Goal: Information Seeking & Learning: Learn about a topic

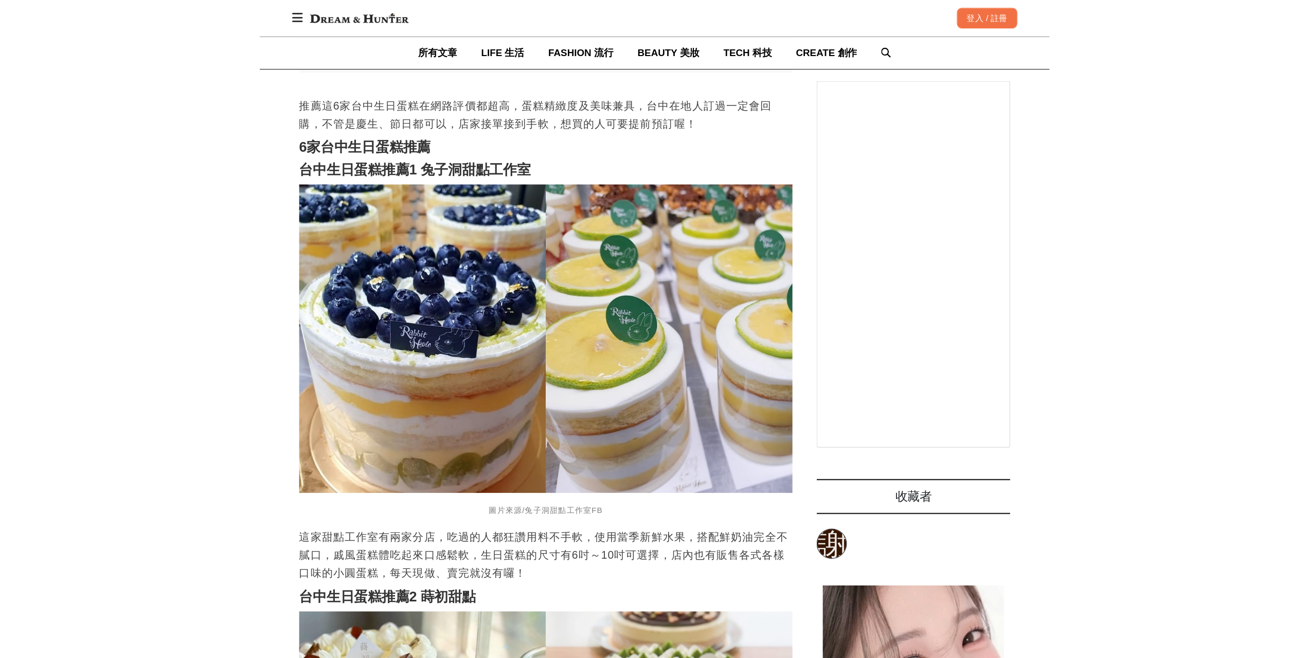
scroll to position [771, 0]
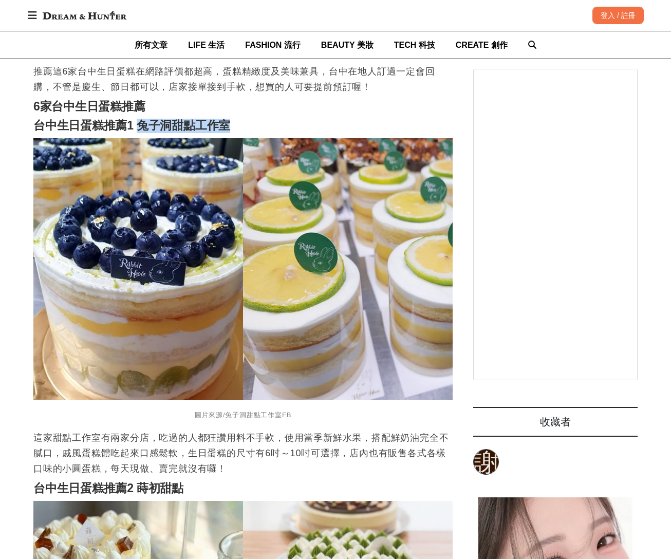
drag, startPoint x: 137, startPoint y: 113, endPoint x: 244, endPoint y: 115, distance: 107.0
click at [244, 119] on h2 "台中生日蛋糕推薦1 兔子洞甜點工作室" at bounding box center [243, 126] width 420 height 14
drag, startPoint x: 194, startPoint y: 124, endPoint x: 228, endPoint y: 116, distance: 34.4
click at [225, 119] on strong "台中生日蛋糕推薦1 兔子洞甜點工作室" at bounding box center [131, 125] width 197 height 13
drag, startPoint x: 160, startPoint y: 119, endPoint x: 143, endPoint y: 118, distance: 17.0
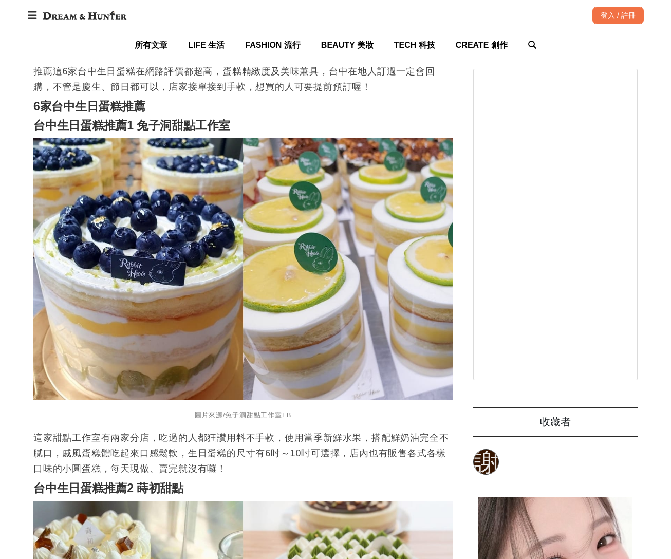
click at [160, 119] on strong "台中生日蛋糕推薦1 兔子洞甜點工作室" at bounding box center [131, 125] width 197 height 13
drag, startPoint x: 141, startPoint y: 116, endPoint x: 242, endPoint y: 115, distance: 100.8
click at [242, 119] on h2 "台中生日蛋糕推薦1 兔子洞甜點工作室" at bounding box center [243, 126] width 420 height 14
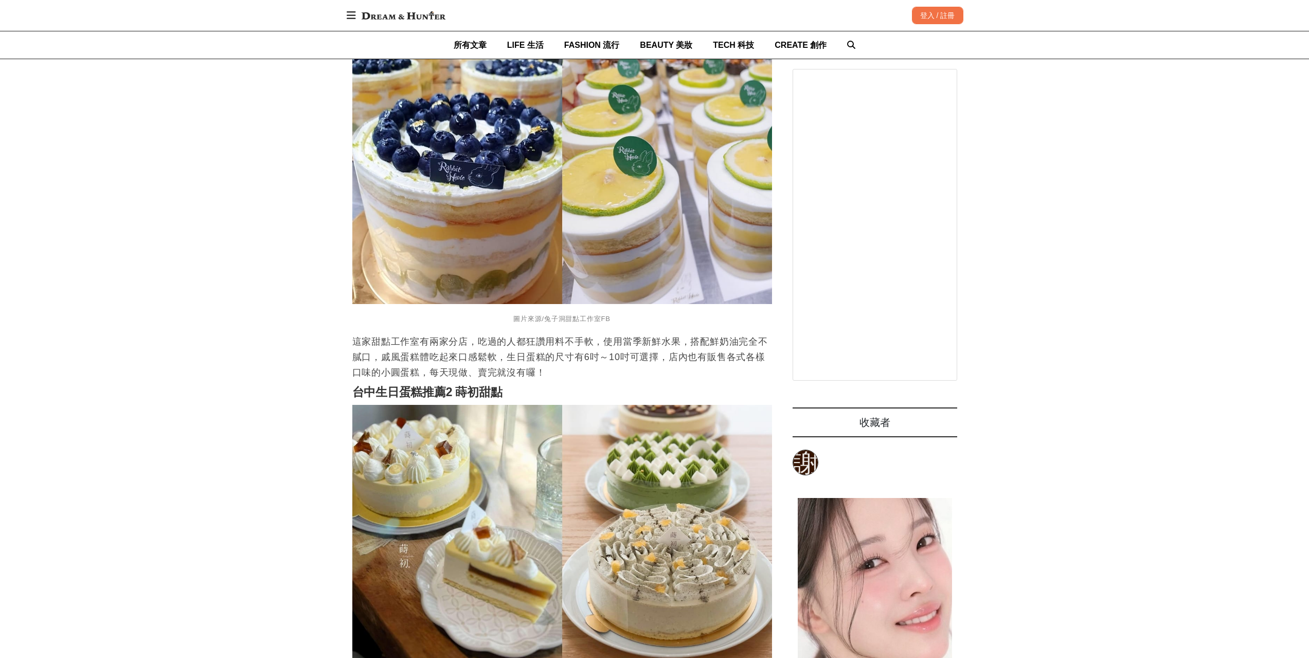
scroll to position [977, 0]
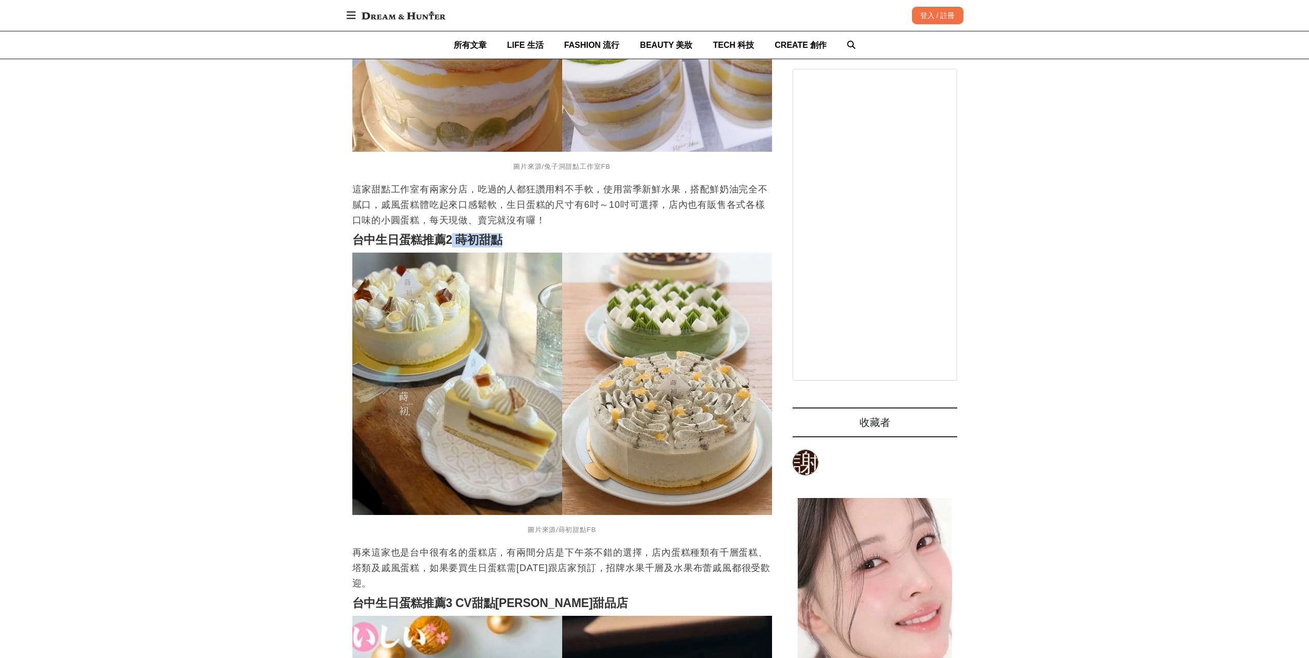
drag, startPoint x: 499, startPoint y: 230, endPoint x: 453, endPoint y: 228, distance: 45.8
click at [453, 233] on strong "台中生日蛋糕推薦2 蒔初甜點" at bounding box center [427, 239] width 150 height 13
copy strong "蒔初甜點"
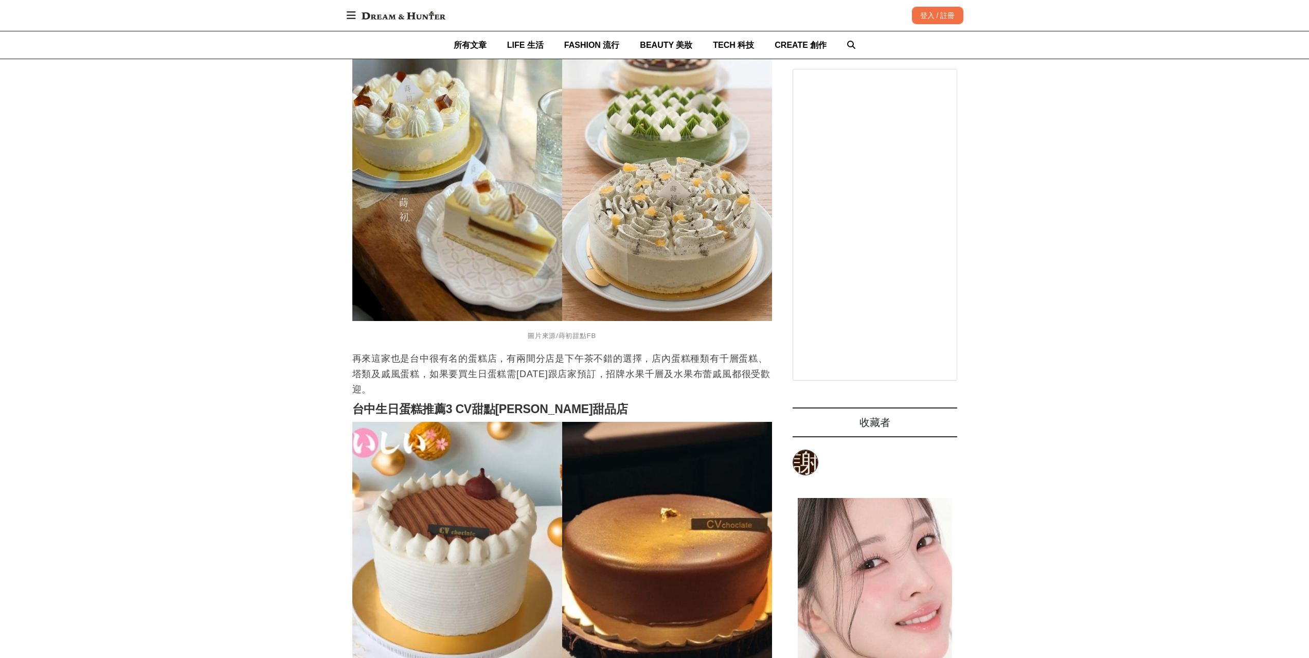
scroll to position [1234, 0]
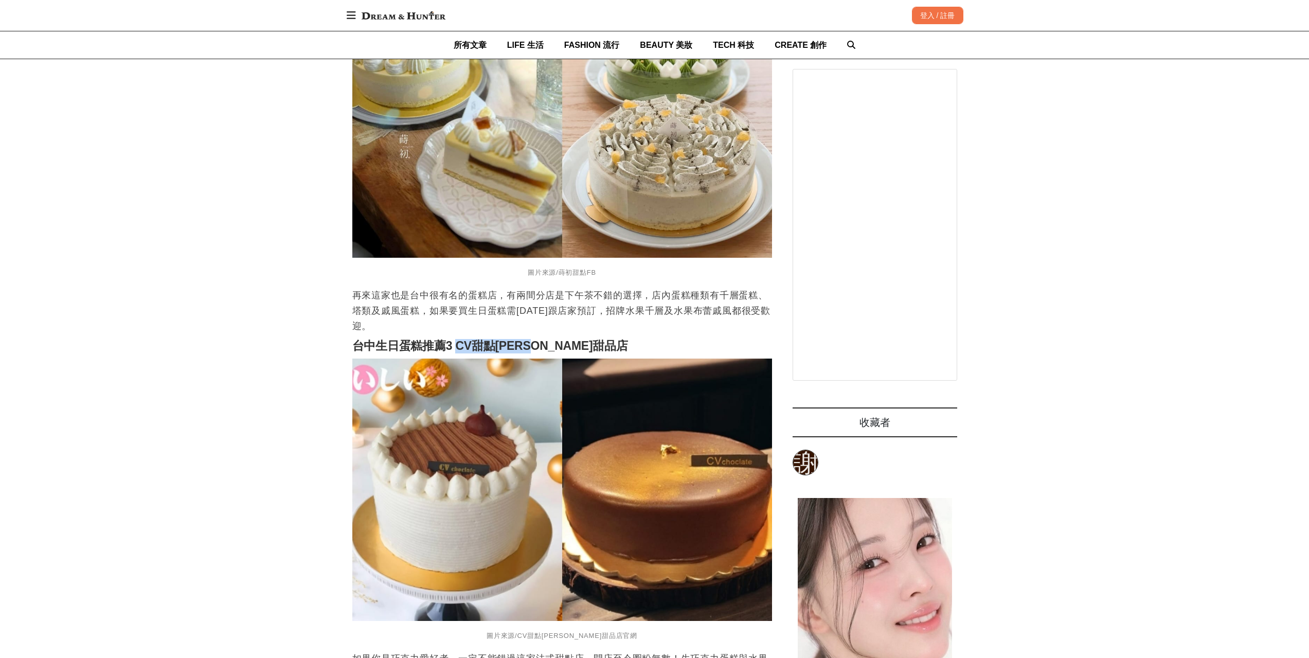
drag, startPoint x: 559, startPoint y: 335, endPoint x: 449, endPoint y: 329, distance: 109.7
click at [457, 339] on h2 "台中生日蛋糕推薦3 CV甜點[PERSON_NAME]甜品店" at bounding box center [562, 346] width 420 height 14
copy strong "CV甜點[PERSON_NAME]甜品店"
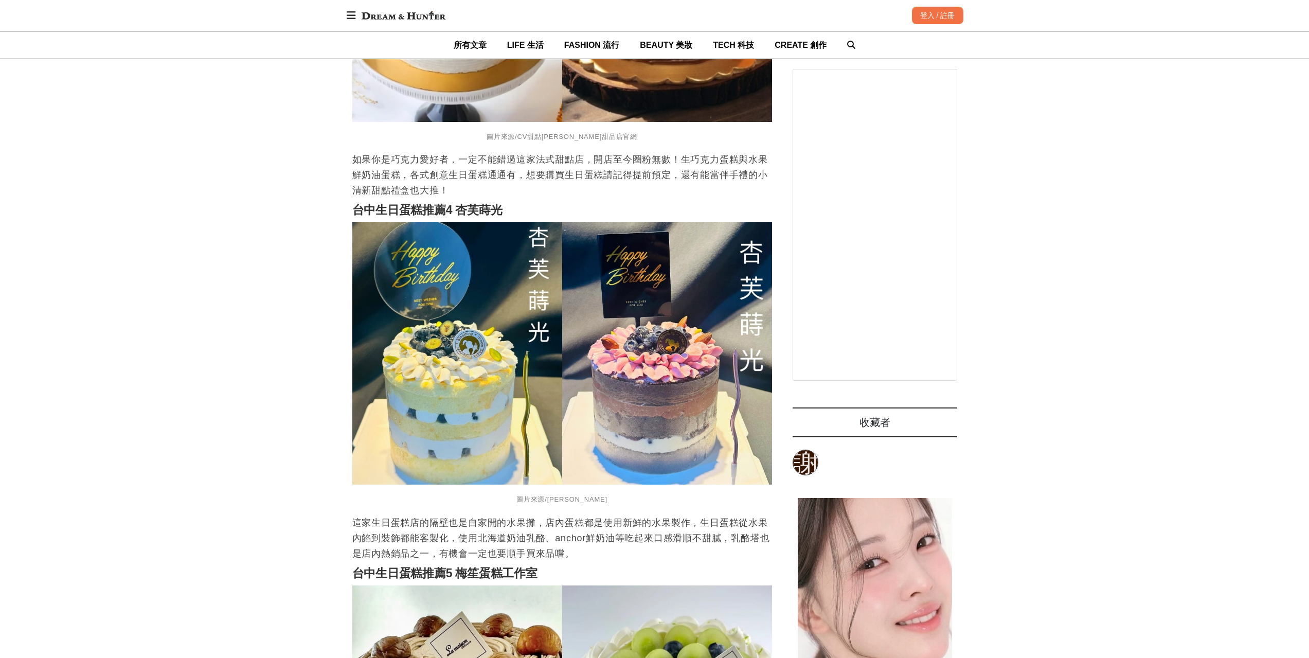
scroll to position [1748, 0]
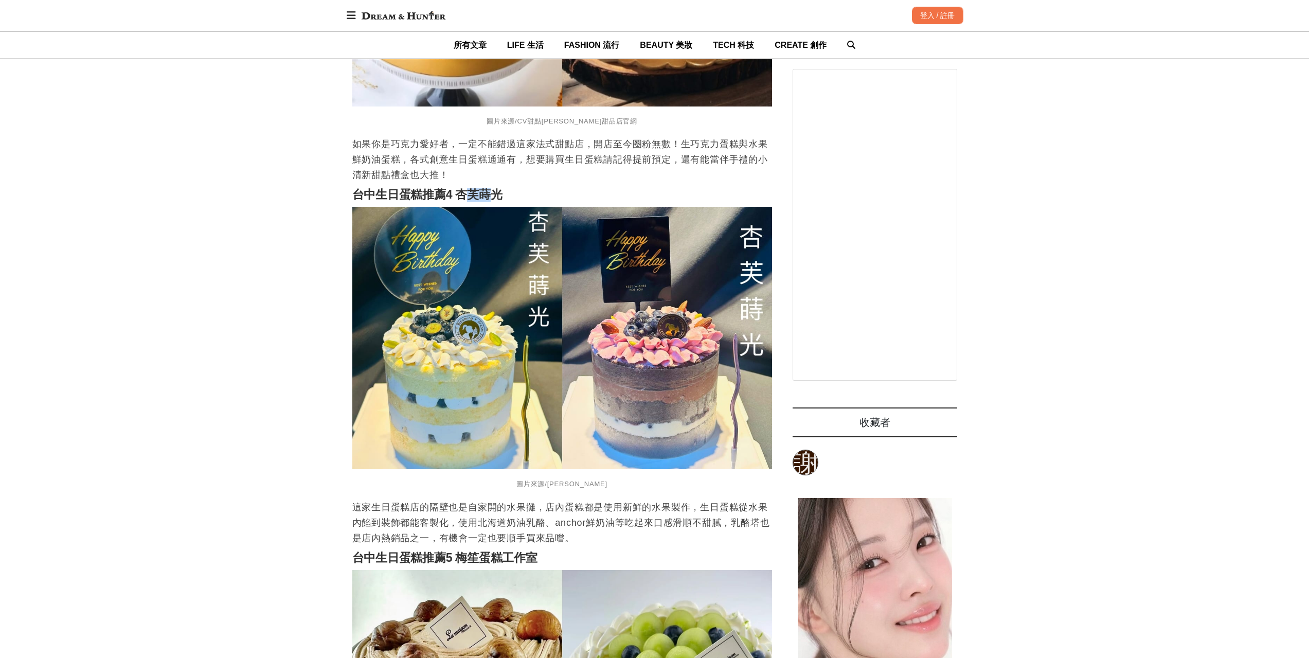
drag, startPoint x: 495, startPoint y: 185, endPoint x: 462, endPoint y: 186, distance: 33.4
click at [462, 188] on strong "台中生日蛋糕推薦4 杏芙蒔光" at bounding box center [427, 194] width 150 height 13
click at [463, 188] on strong "台中生日蛋糕推薦4 杏芙蒔光" at bounding box center [427, 194] width 150 height 13
drag, startPoint x: 456, startPoint y: 181, endPoint x: 507, endPoint y: 179, distance: 51.5
click at [507, 188] on h2 "台中生日蛋糕推薦4 杏芙蒔光" at bounding box center [562, 195] width 420 height 14
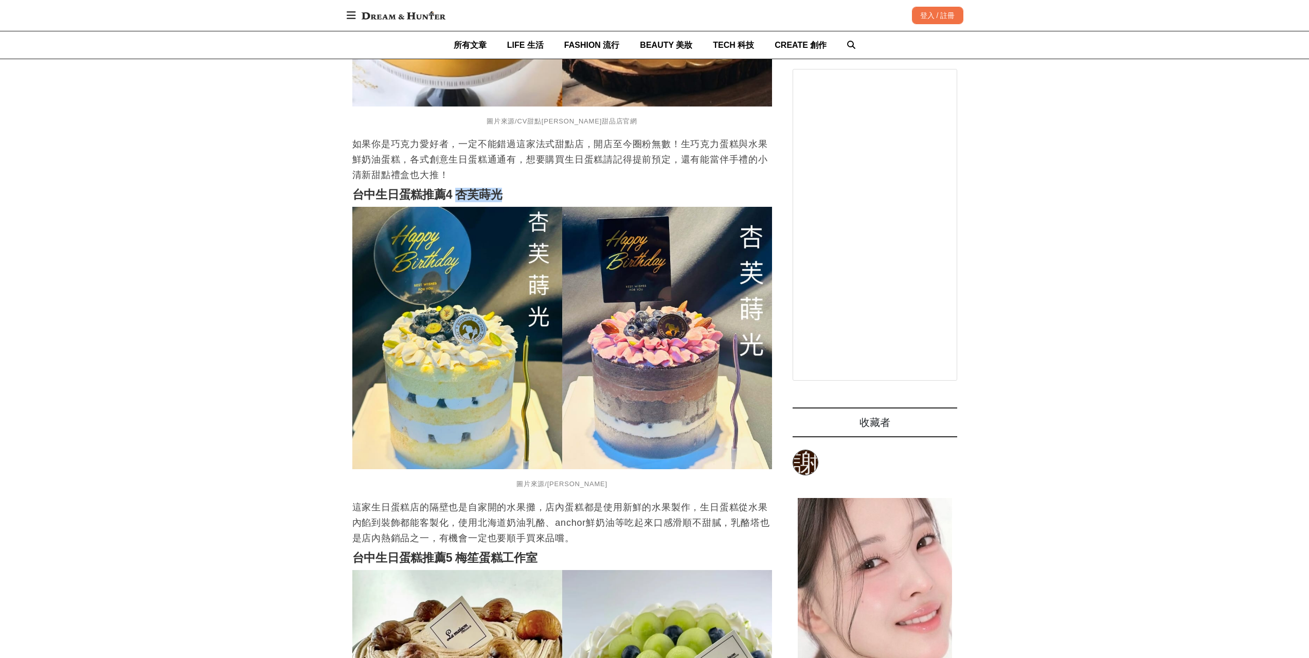
copy strong "[PERSON_NAME]"
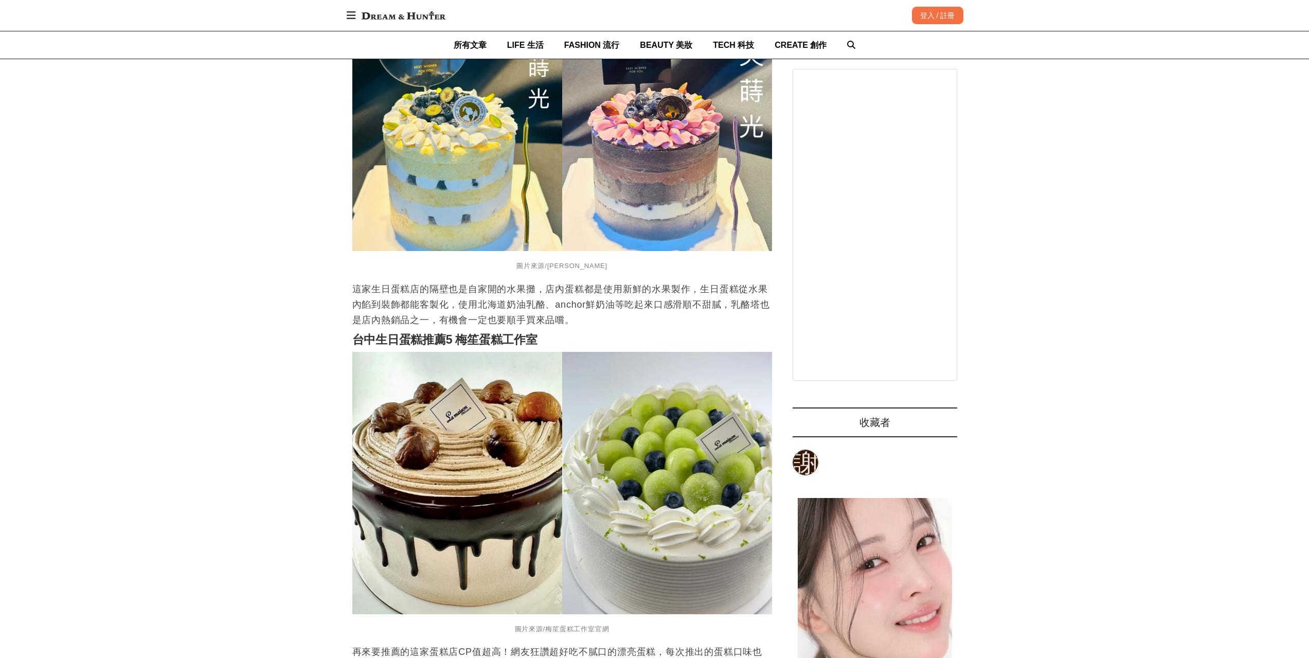
scroll to position [2057, 0]
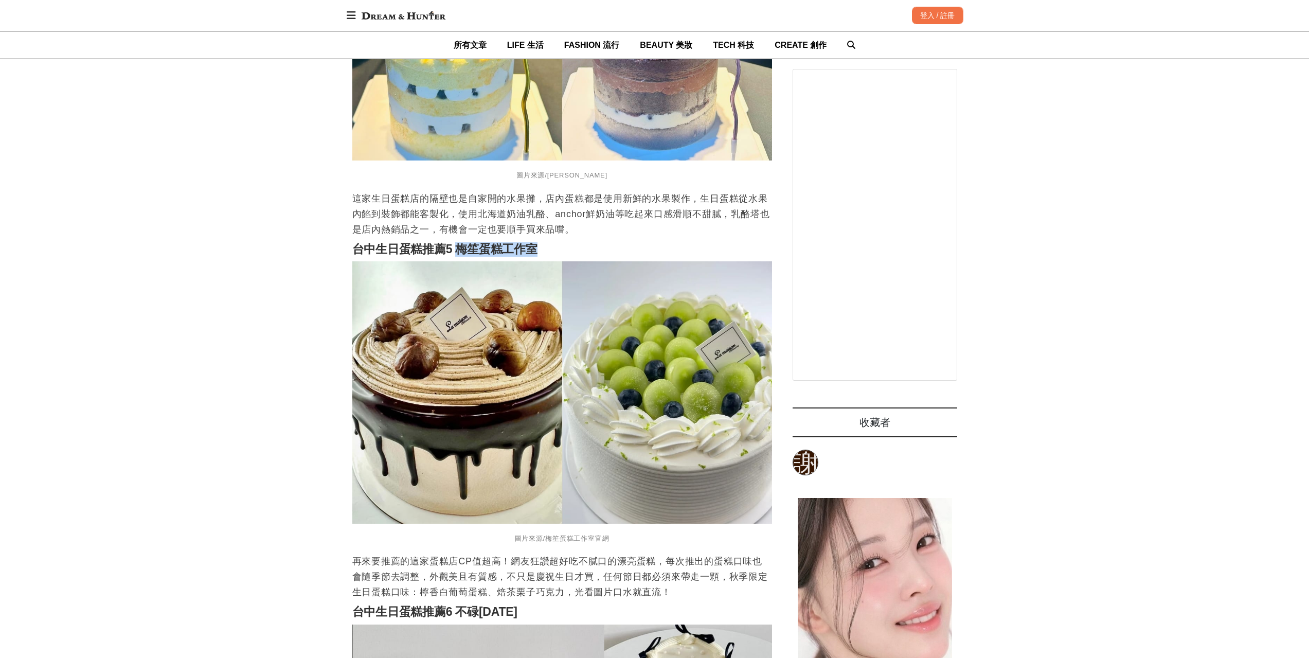
drag, startPoint x: 459, startPoint y: 237, endPoint x: 538, endPoint y: 235, distance: 79.2
click at [538, 242] on h2 "台中生日蛋糕推薦5 梅笙蛋糕工作室" at bounding box center [562, 249] width 420 height 14
copy strong "梅笙蛋糕工作室"
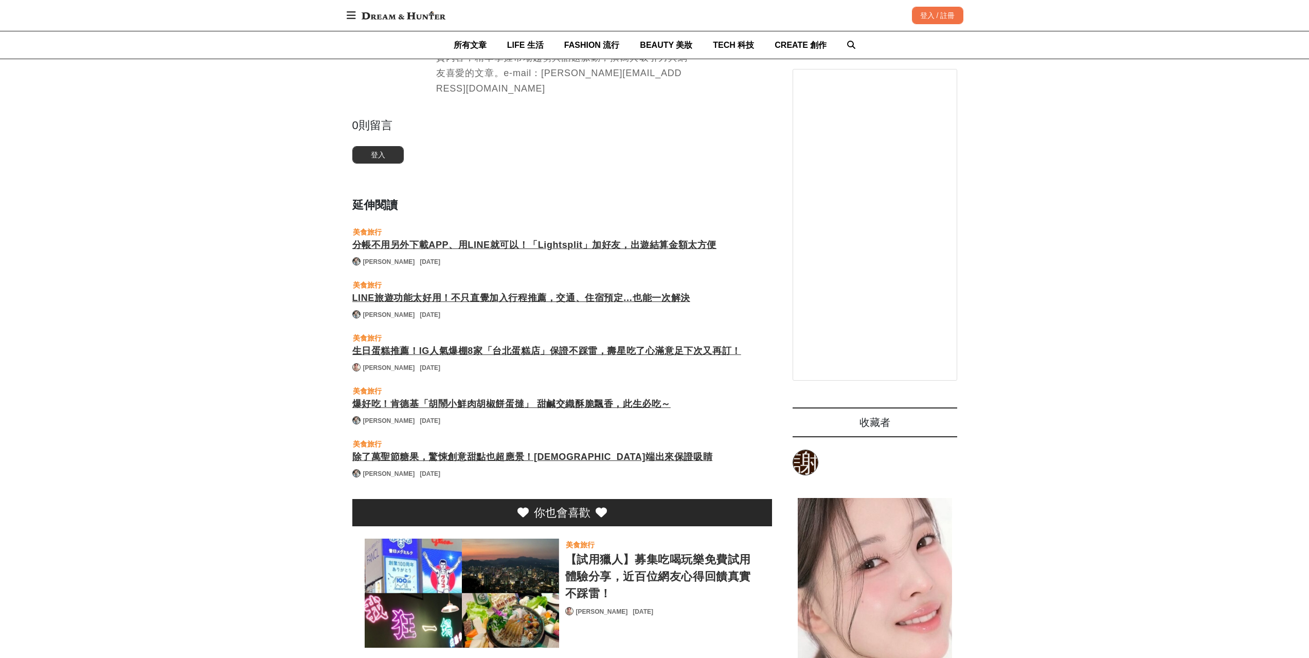
scroll to position [3188, 0]
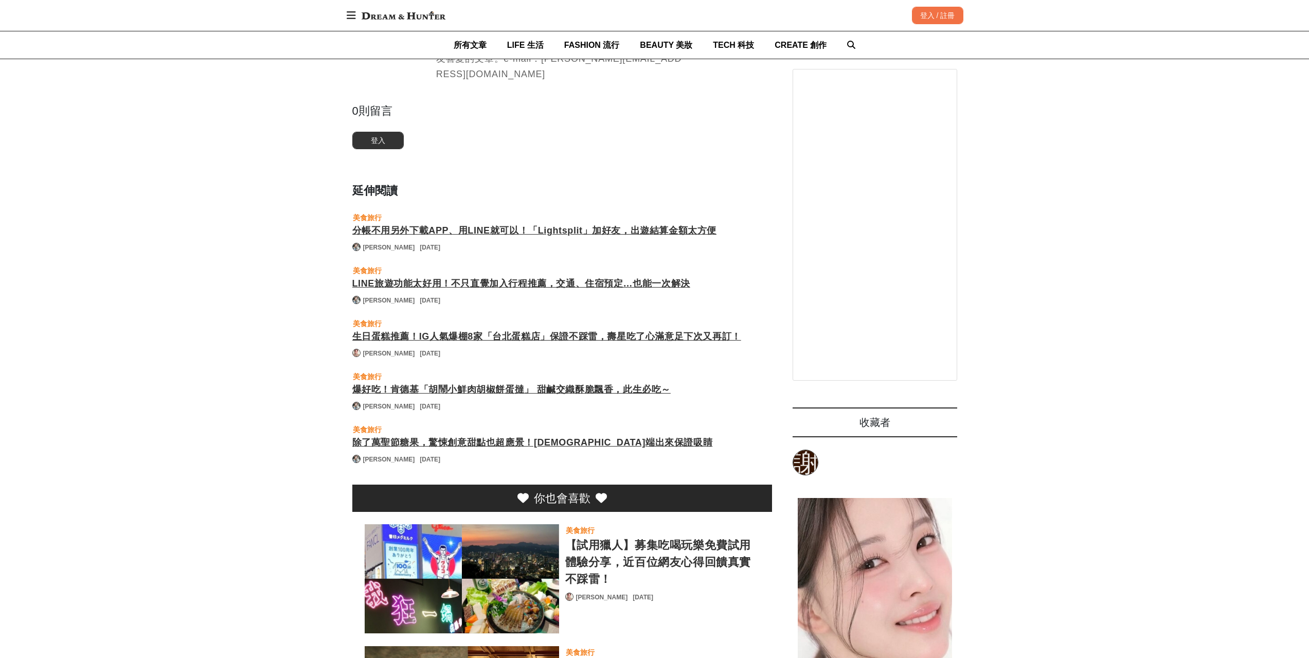
drag, startPoint x: 311, startPoint y: 413, endPoint x: 304, endPoint y: 413, distance: 7.2
